Goal: Navigation & Orientation: Find specific page/section

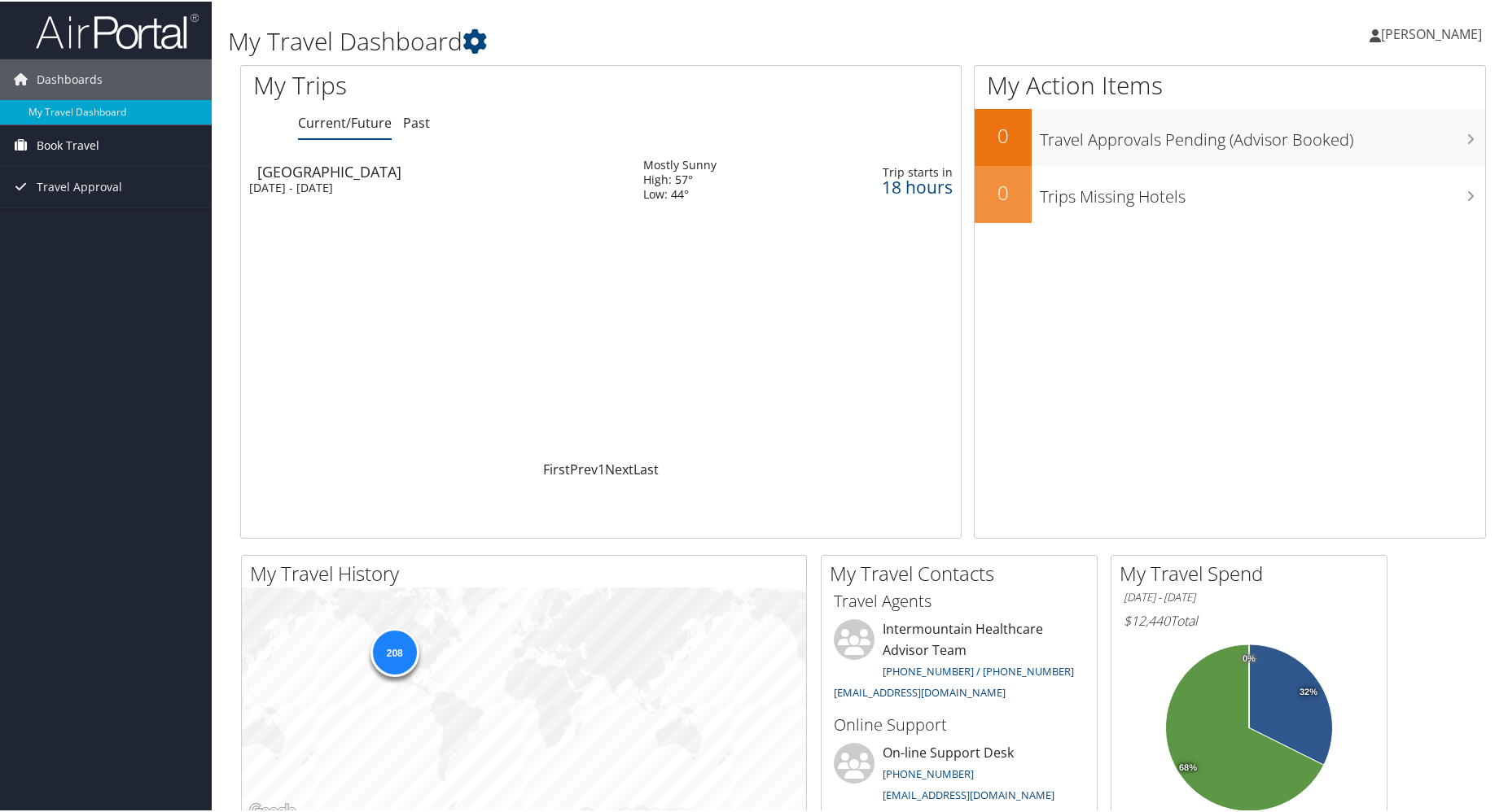
click at [63, 147] on span "Book Travel" at bounding box center [67, 144] width 62 height 41
click at [122, 201] on link "Book/Manage Online Trips" at bounding box center [106, 201] width 211 height 24
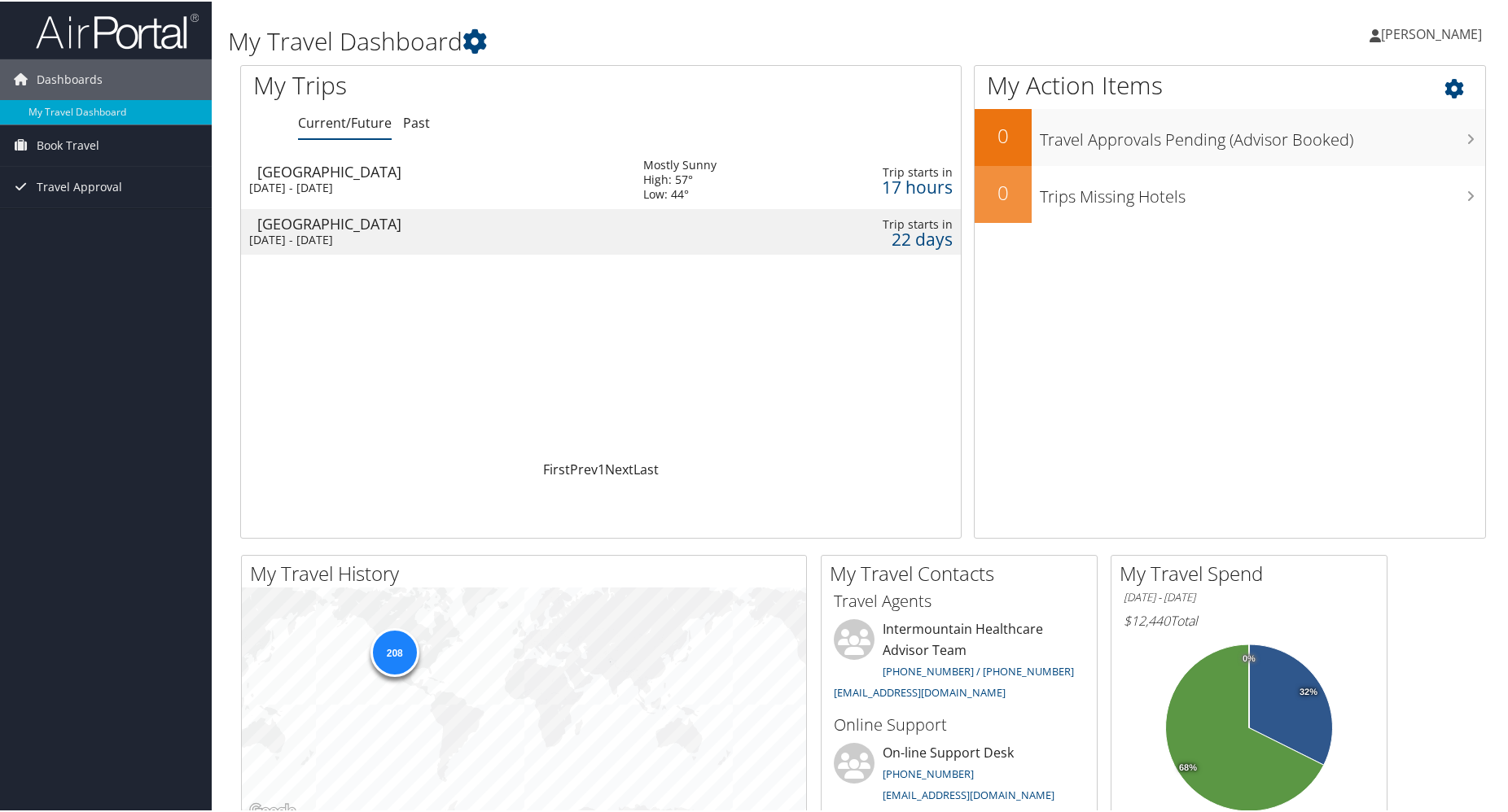
click at [1451, 82] on icon at bounding box center [1469, 82] width 48 height 27
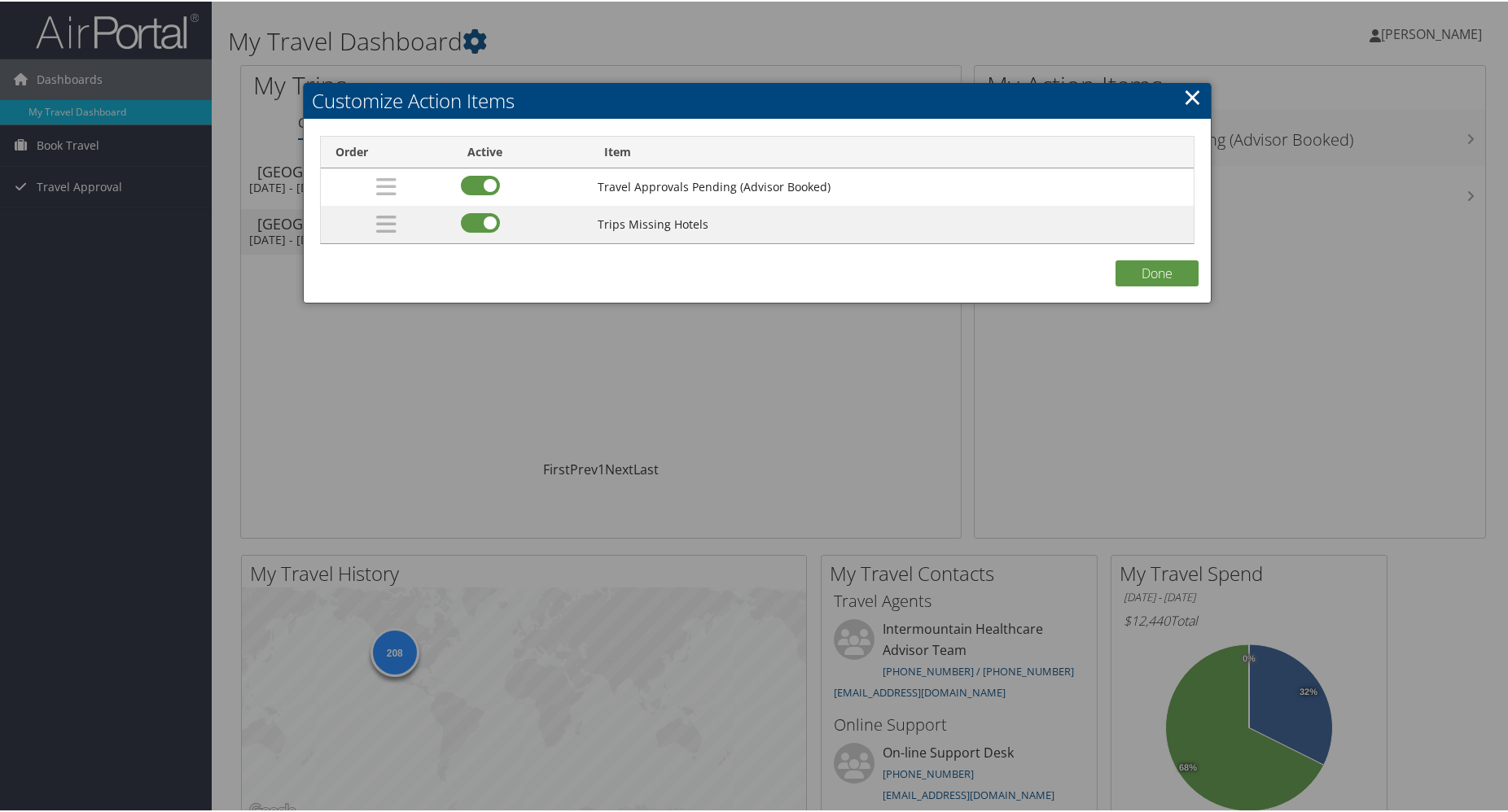
click at [1185, 92] on link "×" at bounding box center [1192, 95] width 19 height 32
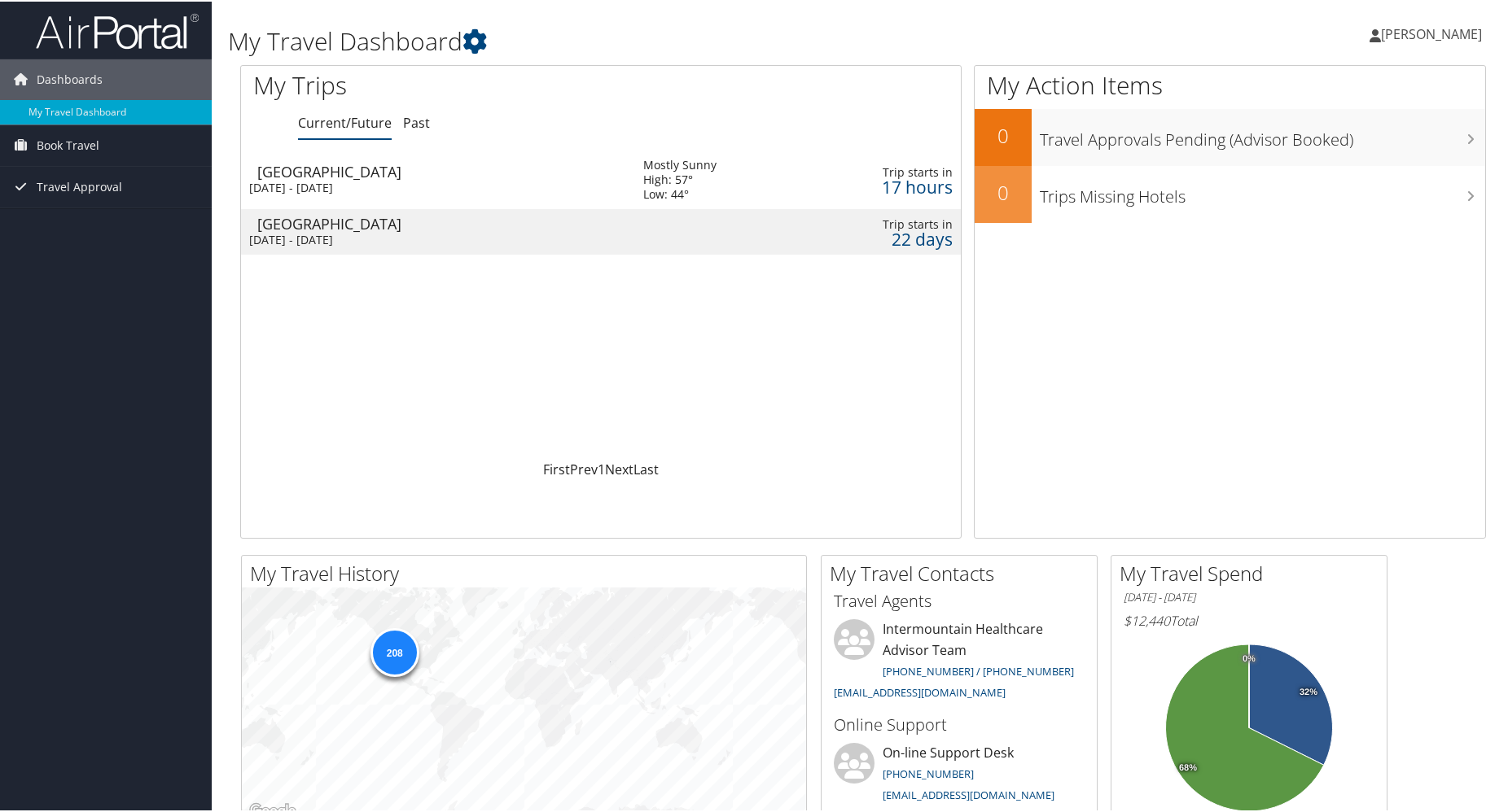
click at [1423, 35] on span "[PERSON_NAME]" at bounding box center [1431, 32] width 101 height 18
click at [1342, 91] on link "My Settings" at bounding box center [1387, 89] width 181 height 27
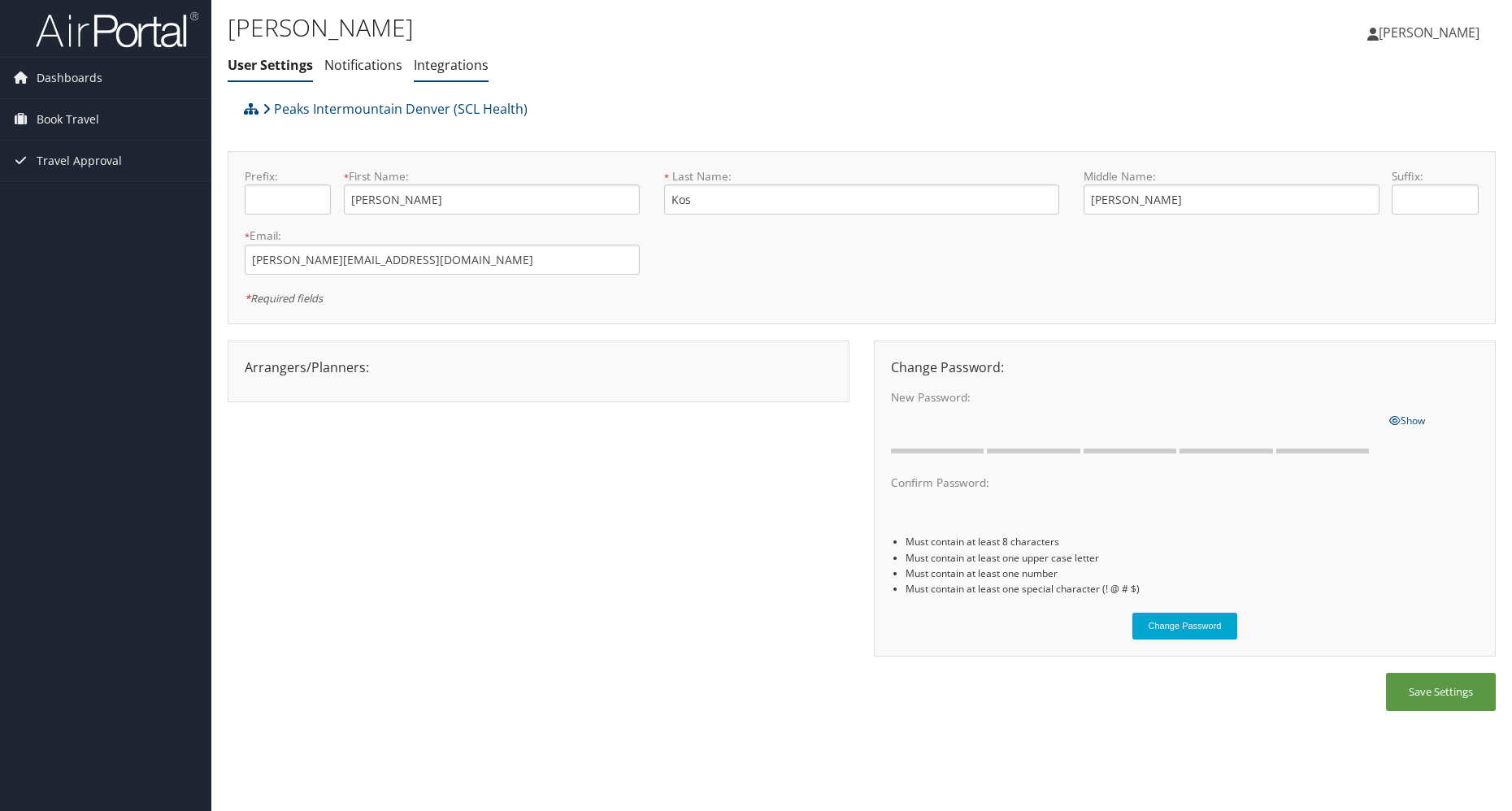
click at [439, 70] on link "Integrations" at bounding box center [451, 66] width 75 height 18
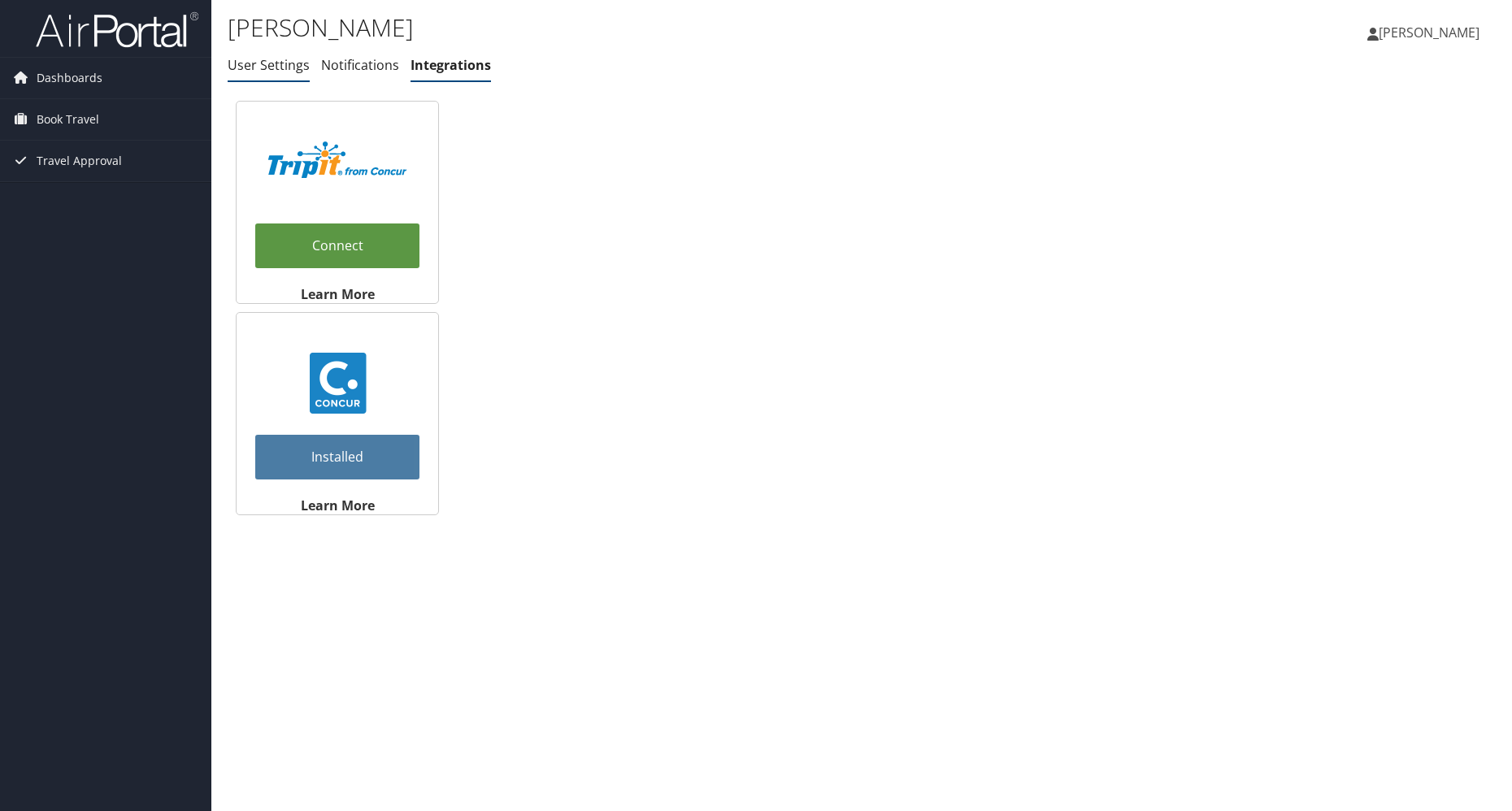
click at [281, 70] on link "User Settings" at bounding box center [268, 66] width 82 height 18
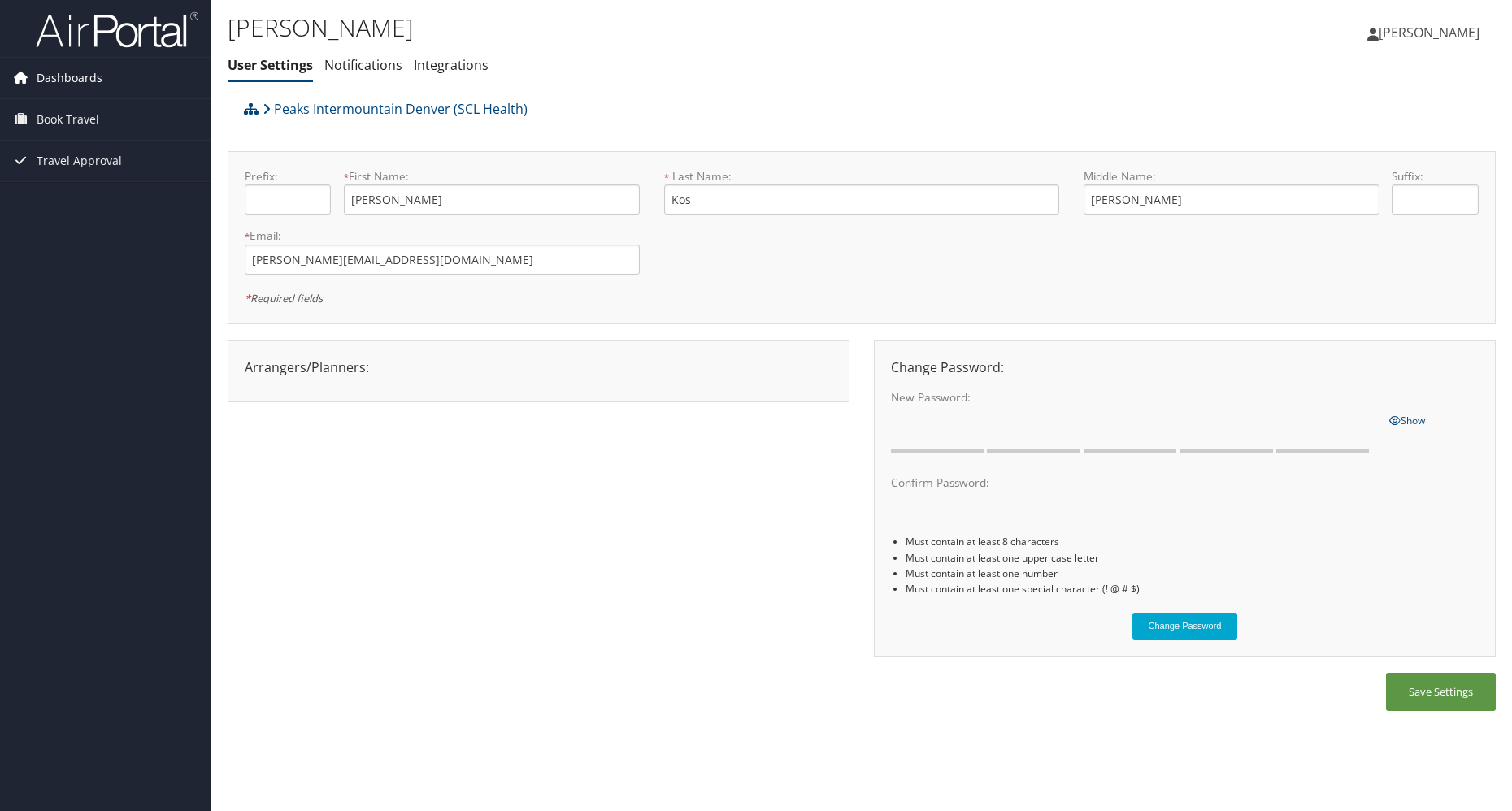
click at [71, 83] on span "Dashboards" at bounding box center [69, 77] width 66 height 41
click at [71, 106] on link "My Travel Dashboard" at bounding box center [106, 110] width 211 height 24
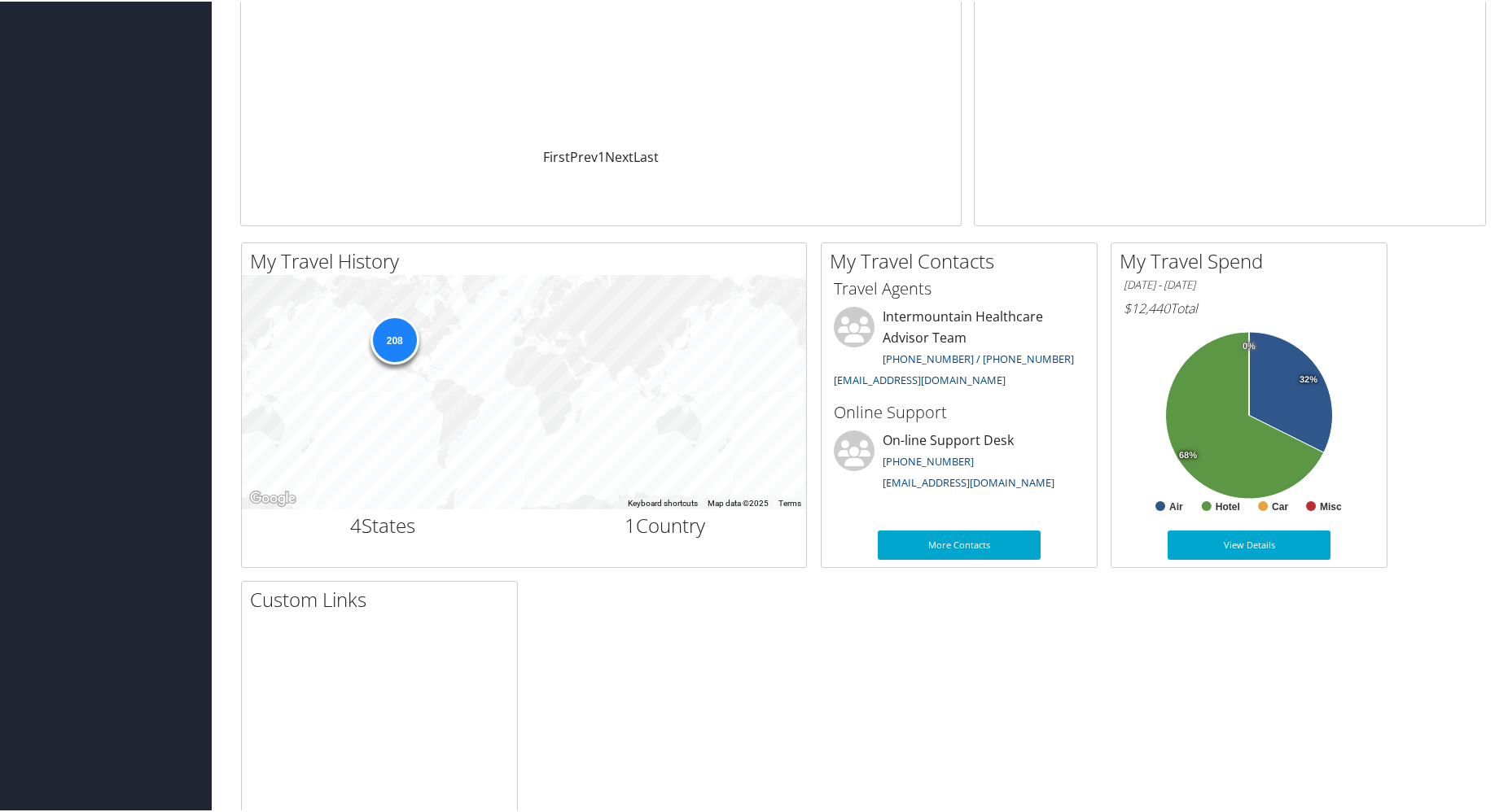
scroll to position [325, 0]
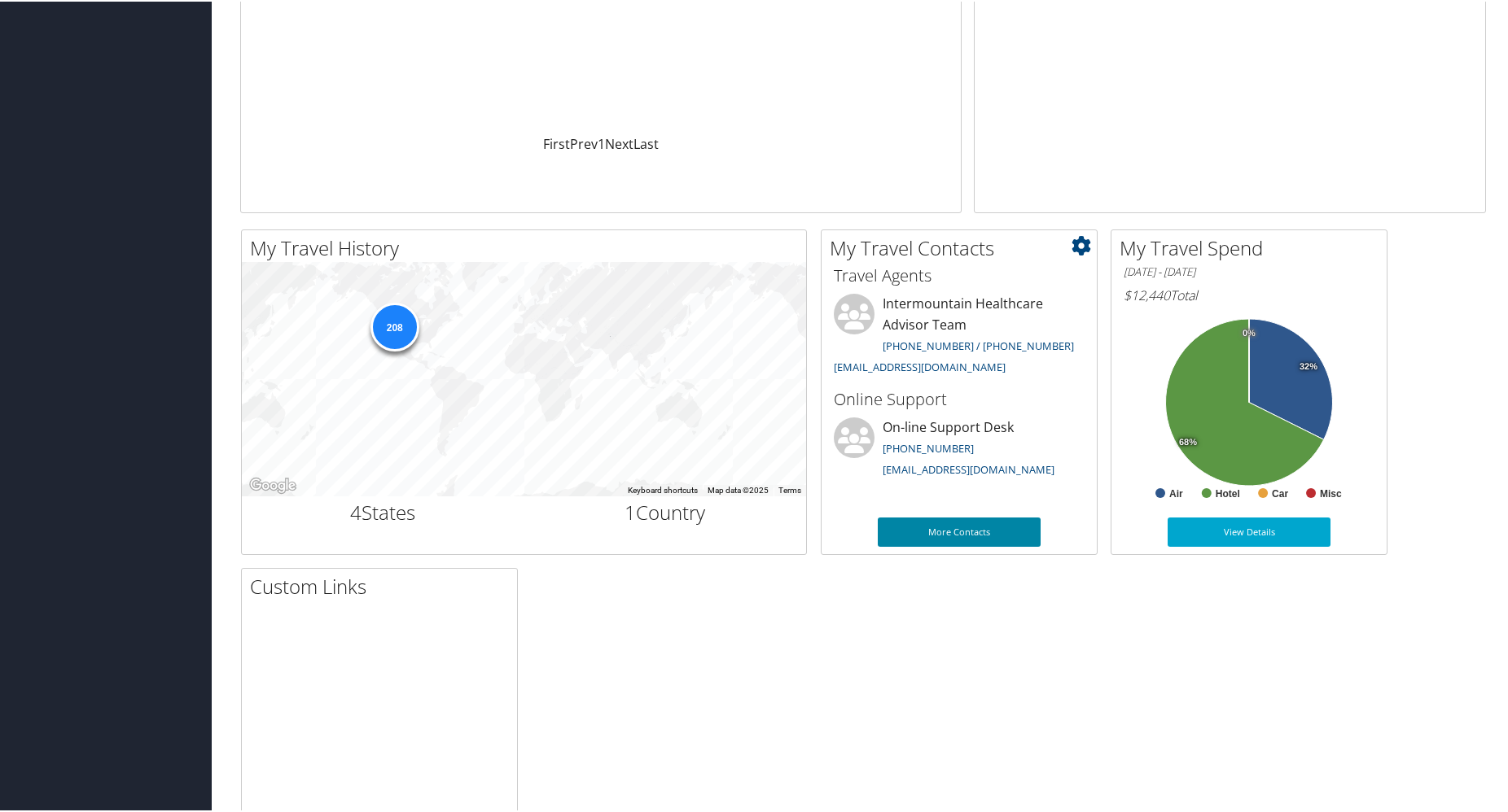
click at [1001, 534] on link "More Contacts" at bounding box center [960, 530] width 163 height 29
